Goal: Task Accomplishment & Management: Complete application form

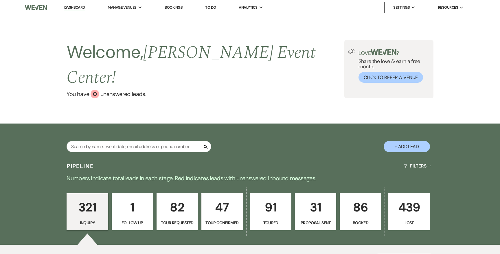
click at [402, 141] on button "+ Add Lead" at bounding box center [407, 146] width 46 height 11
select select "754"
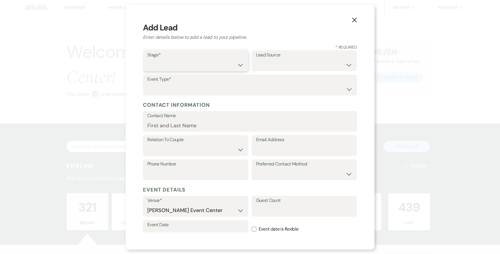
click at [197, 60] on select "Inquiry Follow Up Tour Requested Tour Confirmed Toured Proposal Sent Booked Lost" at bounding box center [195, 64] width 97 height 11
select select "1"
click at [147, 59] on select "Inquiry Follow Up Tour Requested Tour Confirmed Toured Proposal Sent Booked Lost" at bounding box center [195, 64] width 97 height 11
click at [263, 63] on select "Weven Venue Website Instagram Facebook Pinterest Google The Knot Wedding Wire H…" at bounding box center [304, 64] width 97 height 11
select select "23"
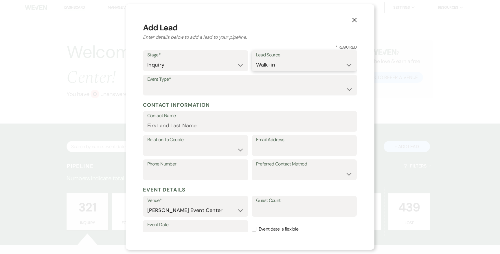
click at [256, 59] on select "Weven Venue Website Instagram Facebook Pinterest Google The Knot Wedding Wire H…" at bounding box center [304, 64] width 97 height 11
click at [197, 85] on select "Wedding Anniversary Party Baby Shower Bachelorette / Bachelor Party Birthday Pa…" at bounding box center [249, 89] width 205 height 11
select select "15"
click at [147, 84] on select "Wedding Anniversary Party Baby Shower Bachelorette / Bachelor Party Birthday Pa…" at bounding box center [249, 89] width 205 height 11
click at [196, 151] on select "Client Event Planner Parent of Client Family Member Friend Other" at bounding box center [195, 149] width 97 height 11
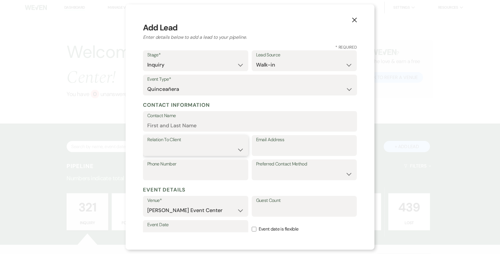
select select "3"
click at [147, 144] on select "Client Event Planner Parent of Client Family Member Friend Other" at bounding box center [195, 149] width 97 height 11
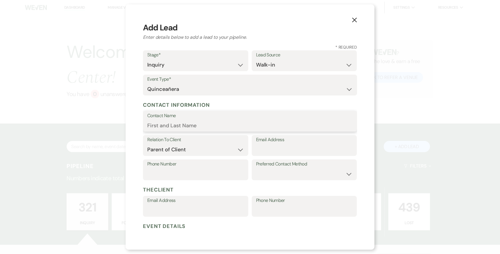
click at [205, 126] on input "Contact Name" at bounding box center [249, 125] width 205 height 11
click at [188, 126] on input "Contact Name" at bounding box center [249, 125] width 205 height 11
type input "jose mendez"
click at [262, 151] on input "Email Address" at bounding box center [304, 149] width 97 height 11
type input "mendezj787@outlook.com"
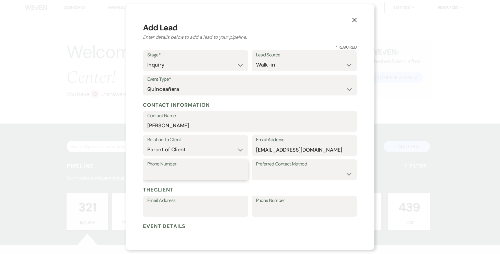
click at [216, 170] on input "Phone Number" at bounding box center [195, 173] width 97 height 11
type input "2147019017"
click at [333, 174] on select "Email Phone Text" at bounding box center [304, 173] width 97 height 11
select select "phone"
click at [256, 168] on select "Email Phone Text" at bounding box center [304, 173] width 97 height 11
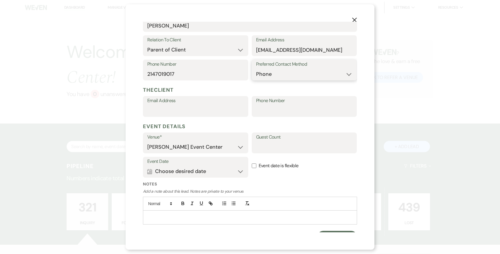
scroll to position [95, 0]
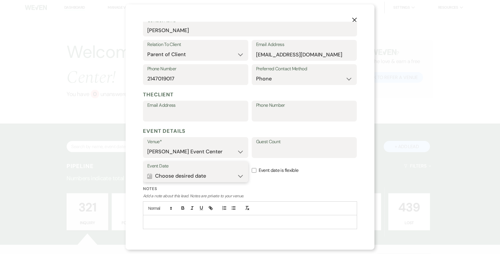
click at [242, 179] on button "Calendar Choose desired date Expand" at bounding box center [195, 176] width 97 height 12
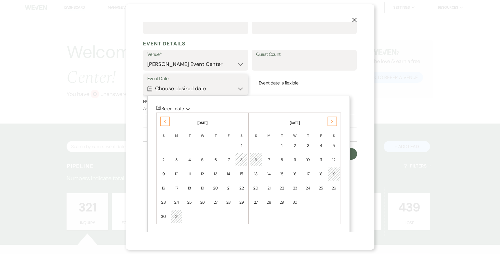
scroll to position [184, 0]
click at [336, 122] on div "Next" at bounding box center [332, 120] width 9 height 9
click at [165, 117] on div "Previous" at bounding box center [164, 120] width 9 height 9
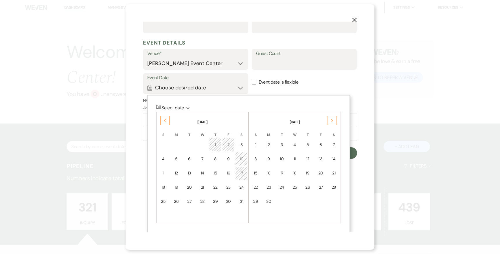
click at [165, 117] on div "Previous" at bounding box center [164, 120] width 9 height 9
click at [240, 187] on div "25" at bounding box center [241, 187] width 5 height 6
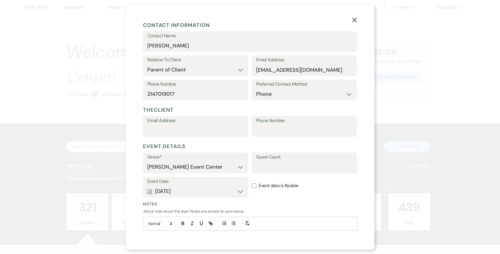
scroll to position [110, 0]
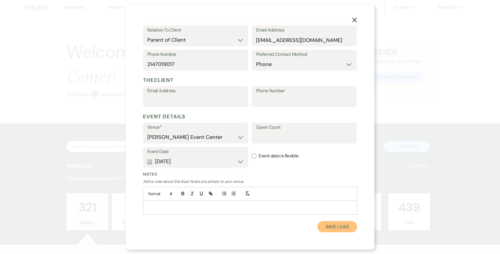
click at [325, 230] on button "Save Lead" at bounding box center [338, 227] width 40 height 12
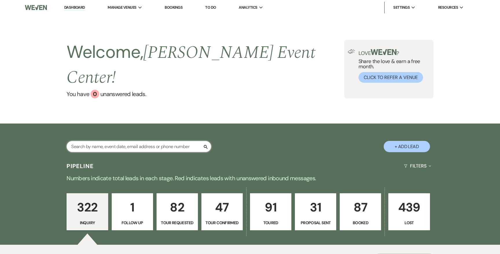
click at [117, 141] on input "text" at bounding box center [139, 146] width 145 height 11
type input "jose"
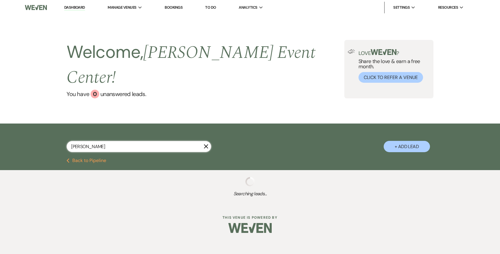
select select "8"
select select "5"
select select "8"
select select "1"
select select "8"
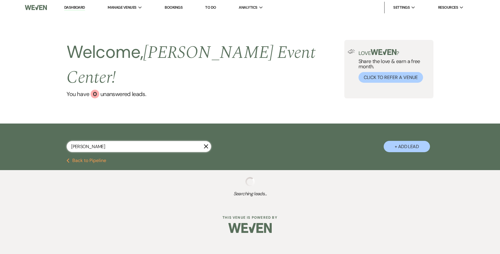
select select "1"
select select "6"
select select "8"
select select "4"
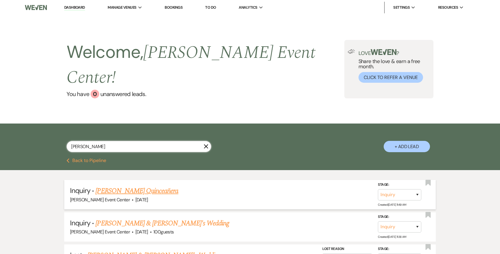
type input "jose"
click at [131, 186] on link "Jose Mendez's Quinceañera" at bounding box center [137, 191] width 83 height 10
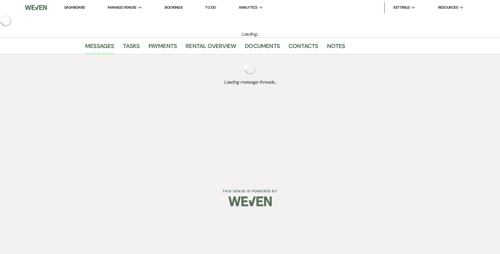
select select "23"
select select "15"
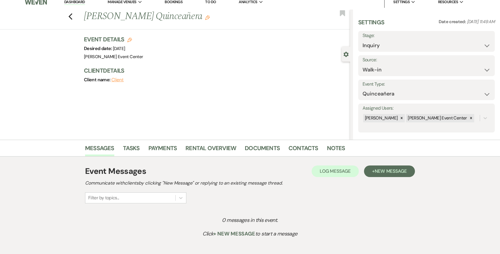
scroll to position [8, 0]
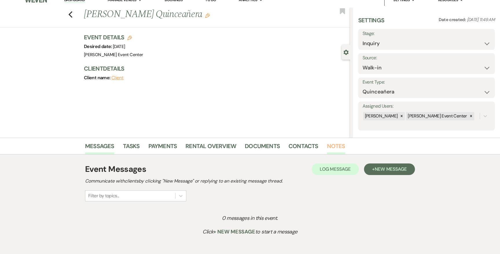
click at [329, 148] on link "Notes" at bounding box center [336, 148] width 18 height 13
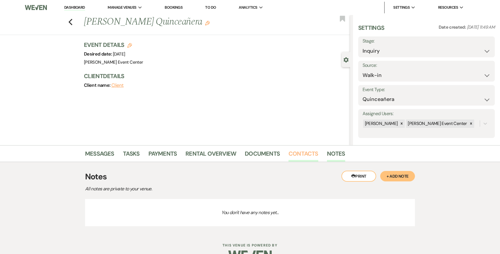
click at [295, 152] on link "Contacts" at bounding box center [304, 155] width 30 height 13
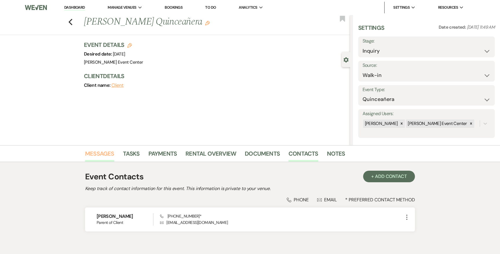
click at [88, 155] on link "Messages" at bounding box center [99, 155] width 29 height 13
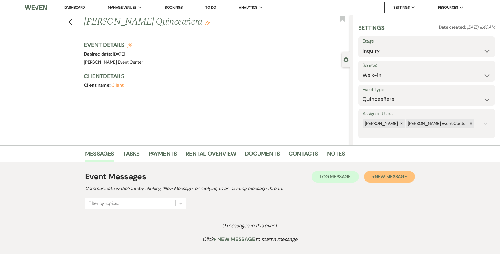
click at [377, 175] on span "New Message" at bounding box center [391, 177] width 32 height 6
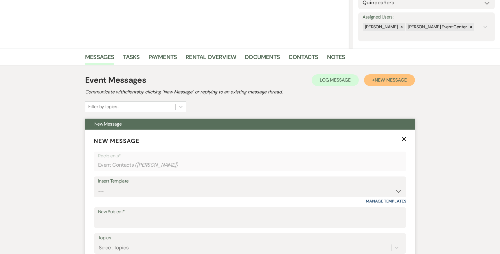
scroll to position [104, 0]
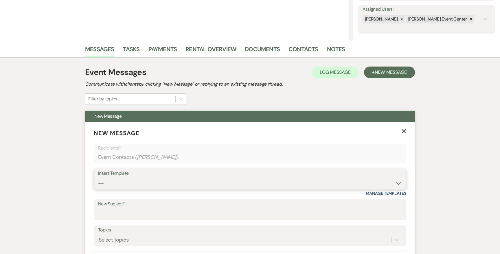
click at [286, 182] on select "-- Weven Planning Portal Introduction (Booked Events) Initial Inquiry Response …" at bounding box center [250, 183] width 304 height 11
select select "2981"
click at [98, 178] on select "-- Weven Planning Portal Introduction (Booked Events) Initial Inquiry Response …" at bounding box center [250, 183] width 304 height 11
type input "Discover the Perfect Venue for Your Quinceañera Celebration!"
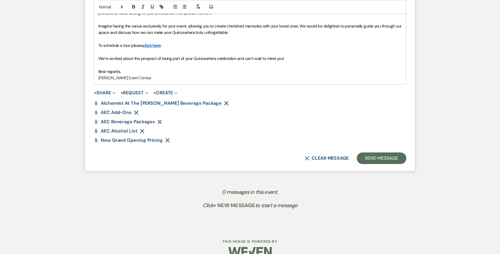
scroll to position [395, 0]
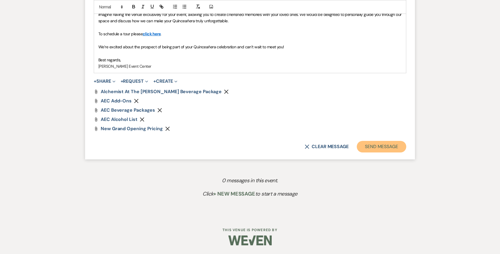
click at [381, 148] on button "Send Message" at bounding box center [381, 147] width 49 height 12
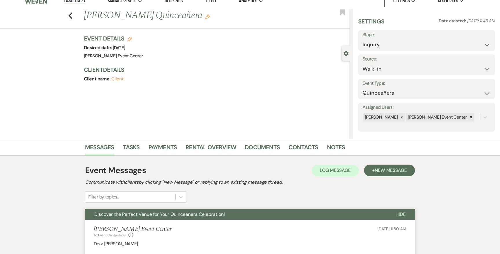
scroll to position [0, 0]
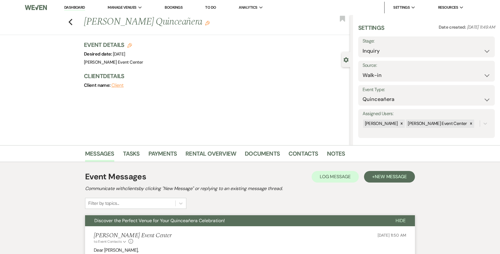
click at [324, 152] on li "Contacts" at bounding box center [308, 155] width 38 height 14
click at [328, 152] on link "Notes" at bounding box center [336, 155] width 18 height 13
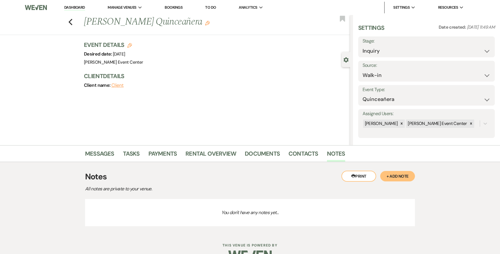
click at [400, 175] on button "+ Add Note" at bounding box center [397, 176] width 35 height 10
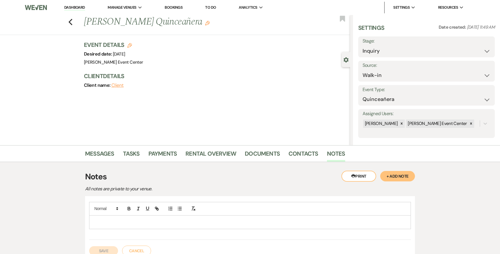
click at [382, 45] on label "Stage:" at bounding box center [427, 41] width 128 height 8
click at [382, 46] on select "Inquiry Follow Up Tour Requested Tour Confirmed Toured Proposal Sent Booked Lost" at bounding box center [427, 50] width 128 height 11
select select "5"
click at [363, 45] on select "Inquiry Follow Up Tour Requested Tour Confirmed Toured Proposal Sent Booked Lost" at bounding box center [427, 50] width 128 height 11
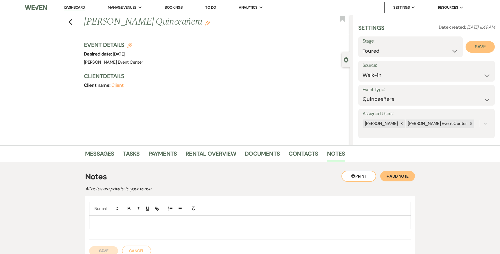
click at [481, 48] on button "Save" at bounding box center [480, 47] width 29 height 12
click at [155, 219] on p at bounding box center [250, 222] width 313 height 6
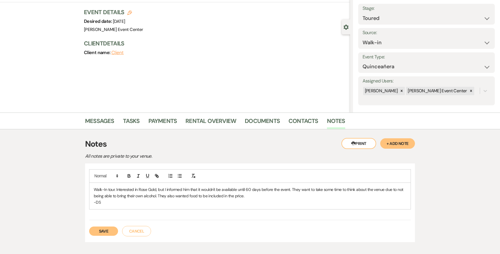
scroll to position [36, 0]
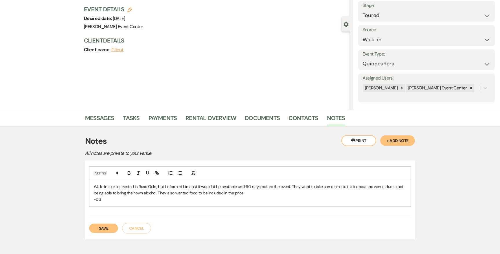
click at [108, 229] on button "Save" at bounding box center [103, 228] width 29 height 9
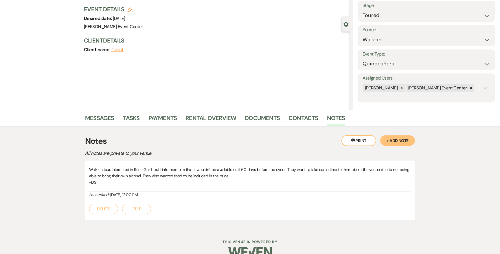
scroll to position [0, 0]
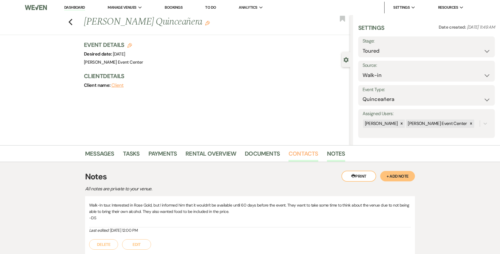
click at [309, 153] on link "Contacts" at bounding box center [304, 155] width 30 height 13
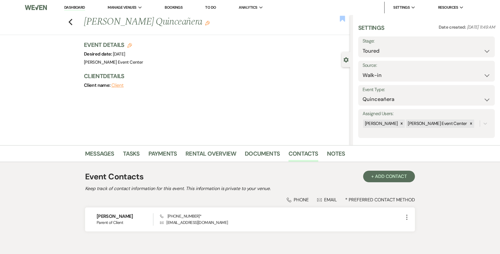
click at [341, 20] on use "button" at bounding box center [342, 19] width 5 height 6
click at [68, 23] on div "Previous Jose Mendez's Quinceañera Edit Bookmark" at bounding box center [173, 25] width 353 height 20
click at [70, 23] on icon "Previous" at bounding box center [70, 22] width 4 height 7
select select "5"
select select "8"
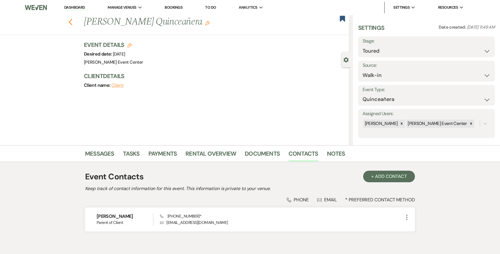
select select "5"
select select "8"
select select "1"
select select "8"
select select "1"
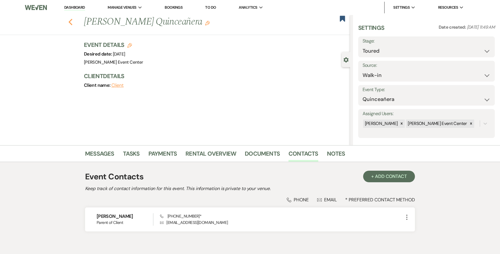
select select "6"
select select "8"
select select "4"
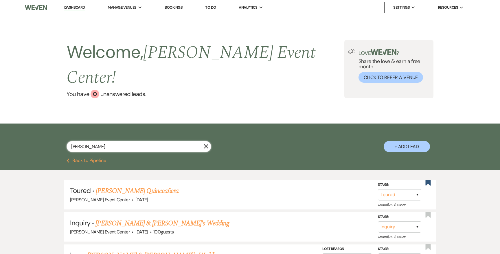
drag, startPoint x: 91, startPoint y: 132, endPoint x: 38, endPoint y: 127, distance: 52.6
click at [38, 127] on div "jose X + Add Lead" at bounding box center [250, 141] width 500 height 35
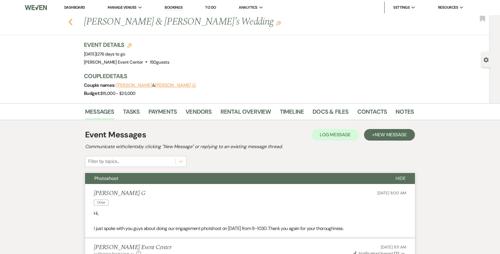
click at [70, 22] on use "button" at bounding box center [71, 22] width 4 height 6
select select "8"
select select "6"
